Goal: Task Accomplishment & Management: Complete application form

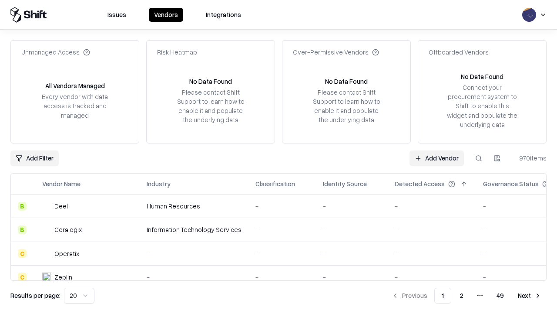
click at [437, 158] on link "Add Vendor" at bounding box center [437, 158] width 54 height 16
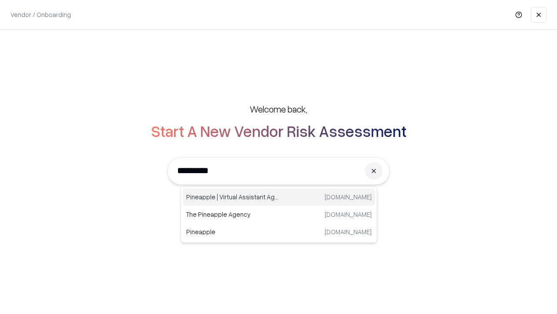
click at [279, 197] on div "Pineapple | Virtual Assistant Agency [DOMAIN_NAME]" at bounding box center [279, 196] width 192 height 17
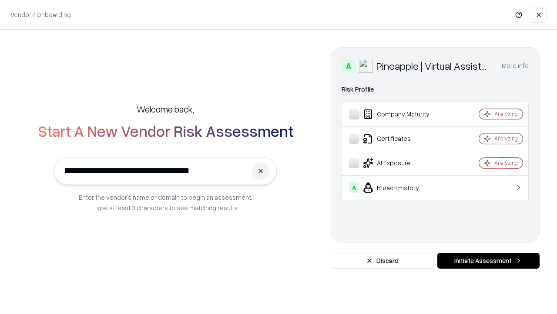
type input "**********"
click at [489, 260] on button "Initiate Assessment" at bounding box center [489, 261] width 102 height 16
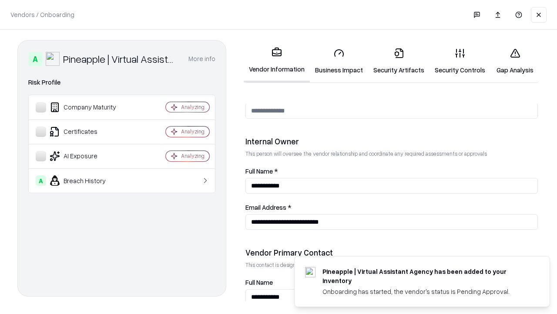
scroll to position [451, 0]
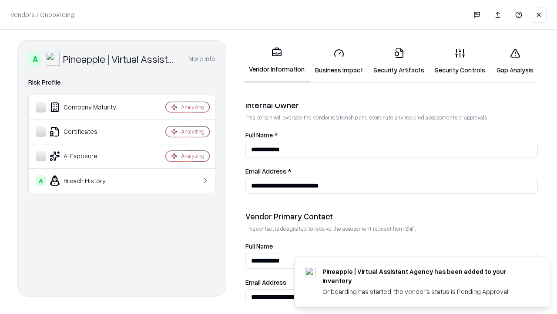
click at [339, 61] on link "Business Impact" at bounding box center [339, 61] width 58 height 40
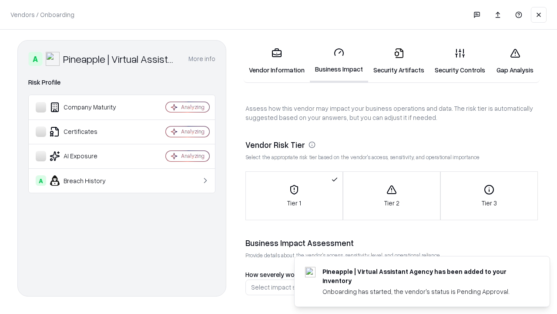
click at [399, 61] on link "Security Artifacts" at bounding box center [398, 61] width 61 height 40
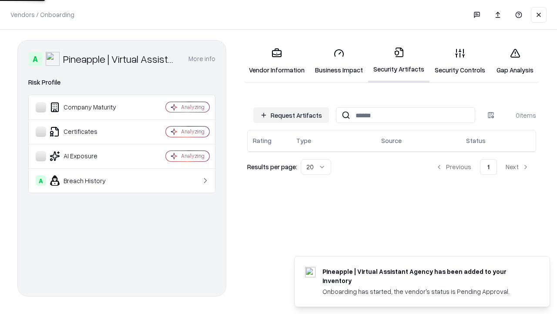
click at [291, 115] on button "Request Artifacts" at bounding box center [291, 115] width 76 height 16
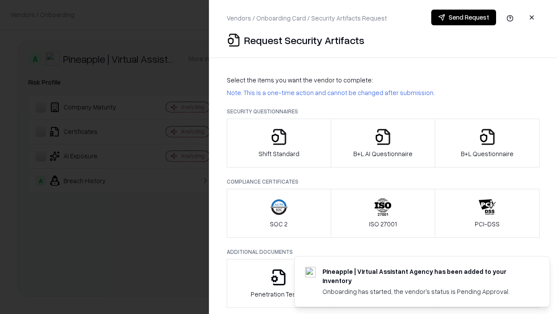
click at [279, 143] on icon "button" at bounding box center [278, 136] width 17 height 17
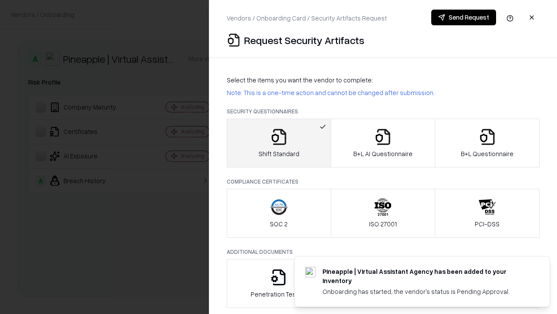
click at [464, 17] on button "Send Request" at bounding box center [463, 18] width 65 height 16
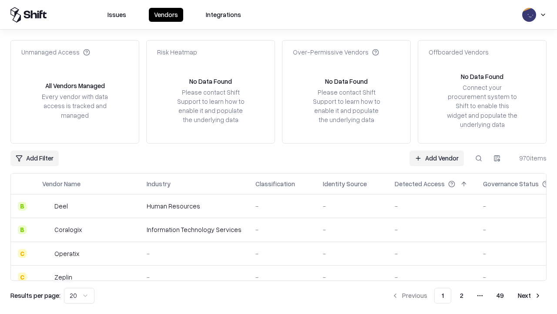
click at [479, 158] on button at bounding box center [479, 158] width 16 height 16
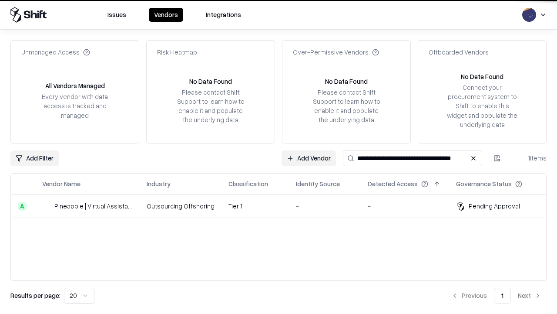
type input "**********"
click at [284, 206] on td "Tier 1" at bounding box center [255, 206] width 67 height 24
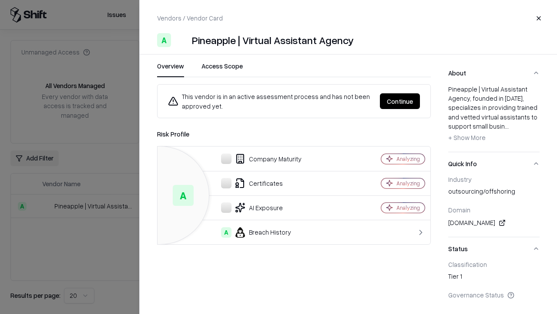
click at [400, 101] on button "Continue" at bounding box center [400, 101] width 40 height 16
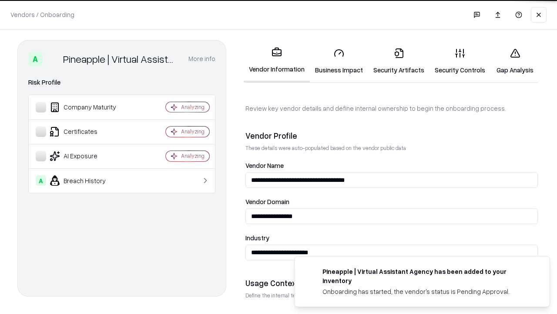
click at [399, 61] on link "Security Artifacts" at bounding box center [398, 61] width 61 height 40
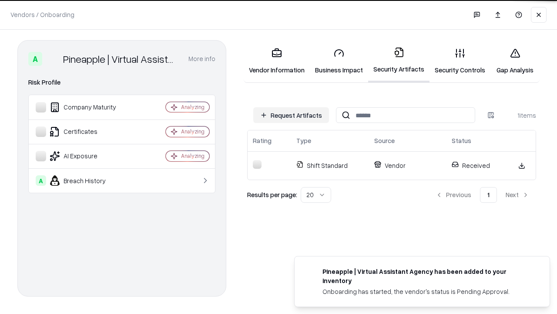
click at [460, 61] on link "Security Controls" at bounding box center [460, 61] width 61 height 40
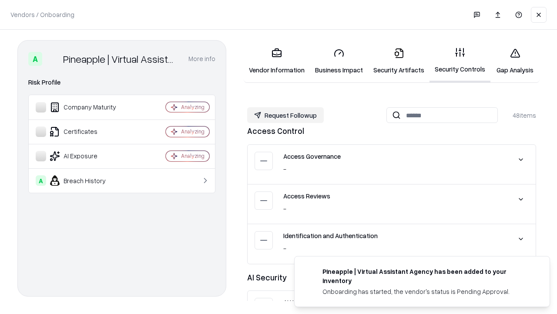
click at [286, 115] on button "Request Followup" at bounding box center [285, 115] width 77 height 16
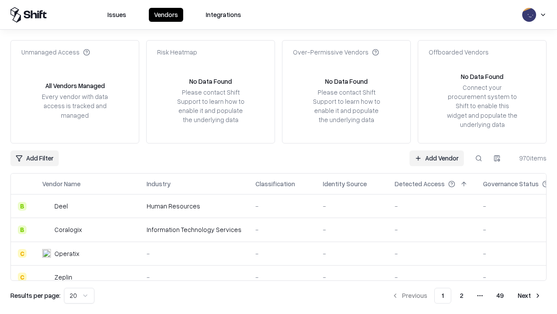
click at [437, 158] on link "Add Vendor" at bounding box center [437, 158] width 54 height 16
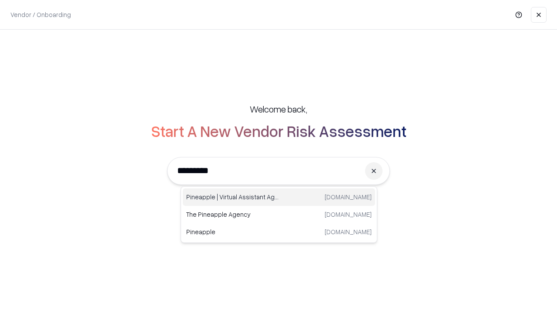
click at [279, 197] on div "Pineapple | Virtual Assistant Agency [DOMAIN_NAME]" at bounding box center [279, 196] width 192 height 17
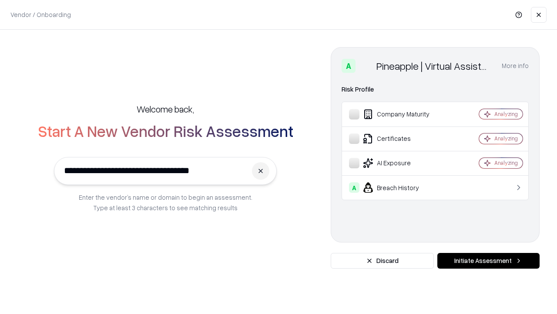
type input "**********"
click at [489, 260] on button "Initiate Assessment" at bounding box center [489, 261] width 102 height 16
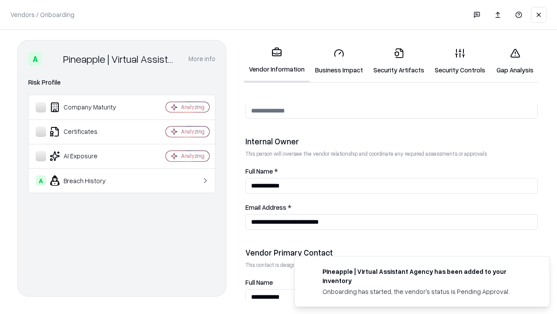
scroll to position [451, 0]
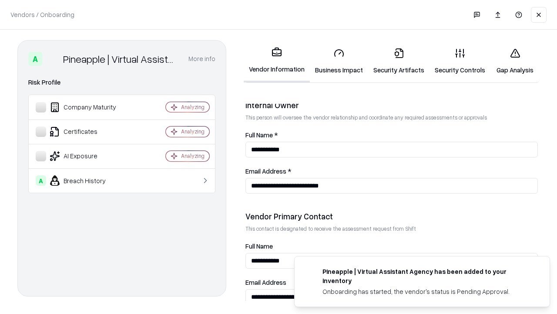
click at [515, 61] on link "Gap Analysis" at bounding box center [515, 61] width 49 height 40
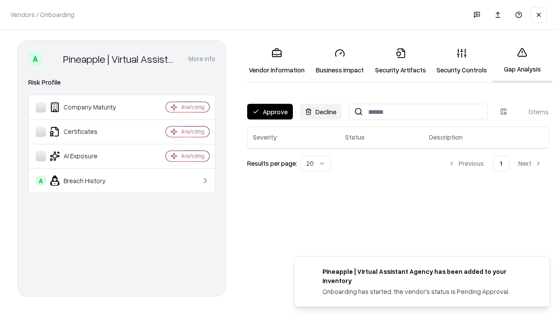
click at [270, 111] on button "Approve" at bounding box center [270, 112] width 46 height 16
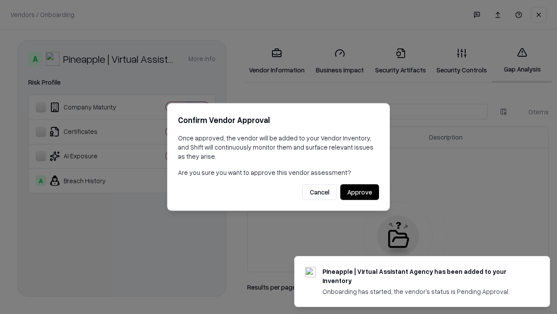
click at [360, 192] on button "Approve" at bounding box center [359, 192] width 39 height 16
